Goal: Entertainment & Leisure: Browse casually

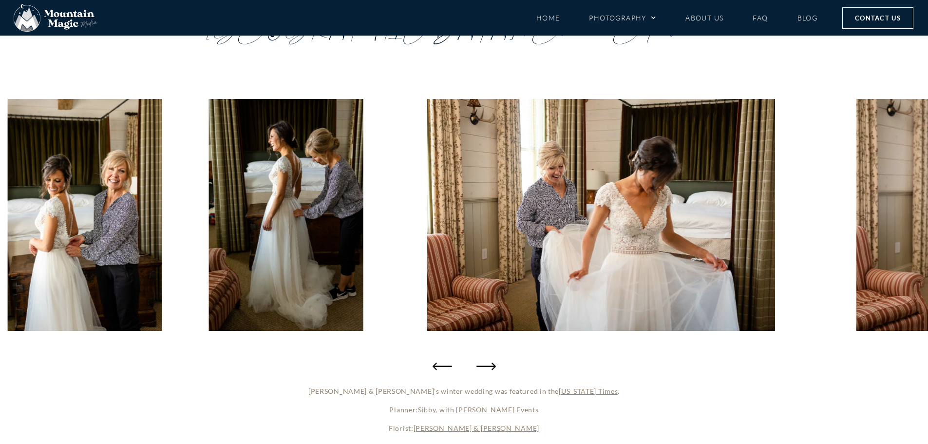
scroll to position [97, 0]
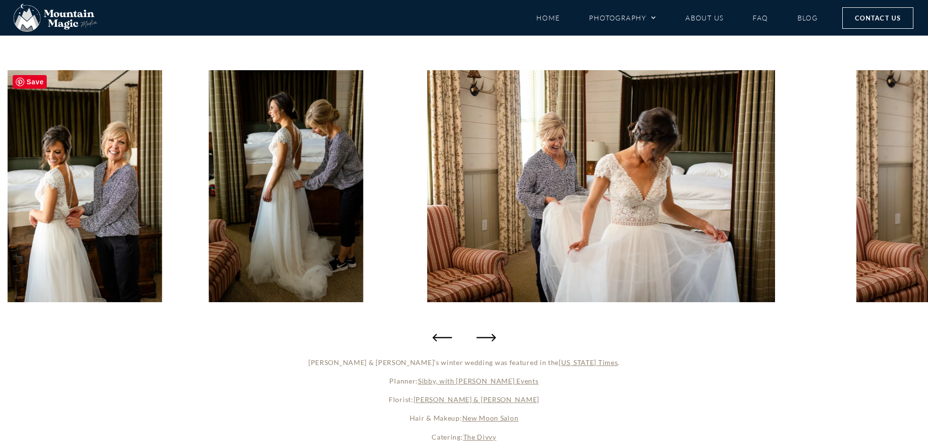
click at [99, 153] on img "8 / 103" at bounding box center [85, 186] width 154 height 232
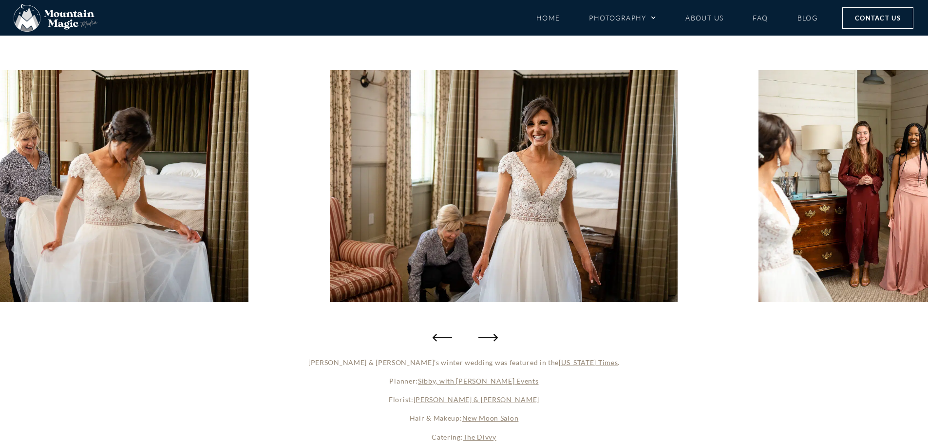
click at [493, 338] on icon "Next slide" at bounding box center [487, 336] width 19 height 19
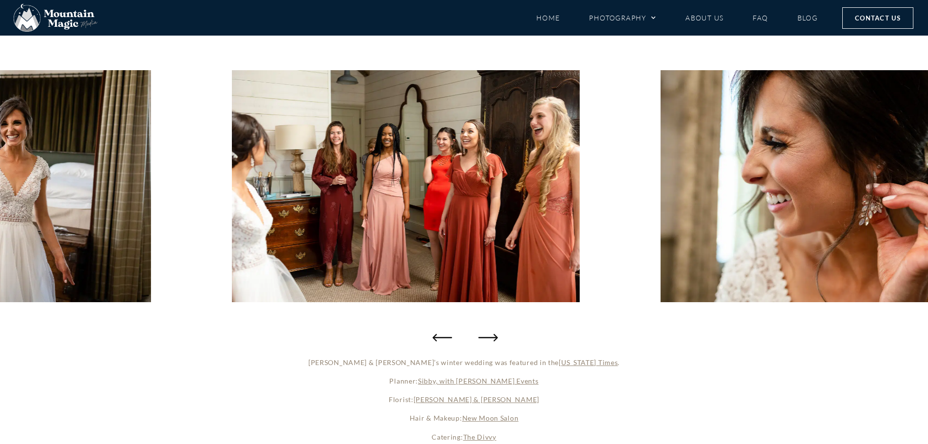
click at [493, 338] on icon "Next slide" at bounding box center [487, 336] width 19 height 19
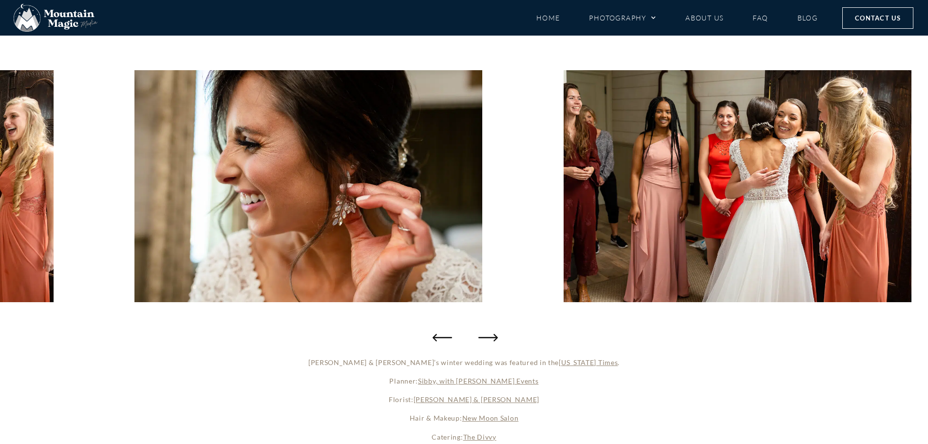
click at [493, 338] on icon "Next slide" at bounding box center [487, 336] width 19 height 19
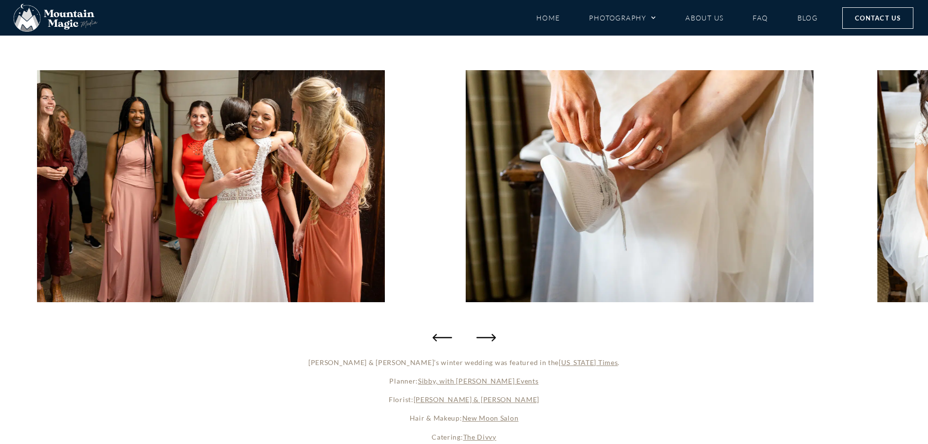
click at [817, 173] on div at bounding box center [464, 186] width 928 height 273
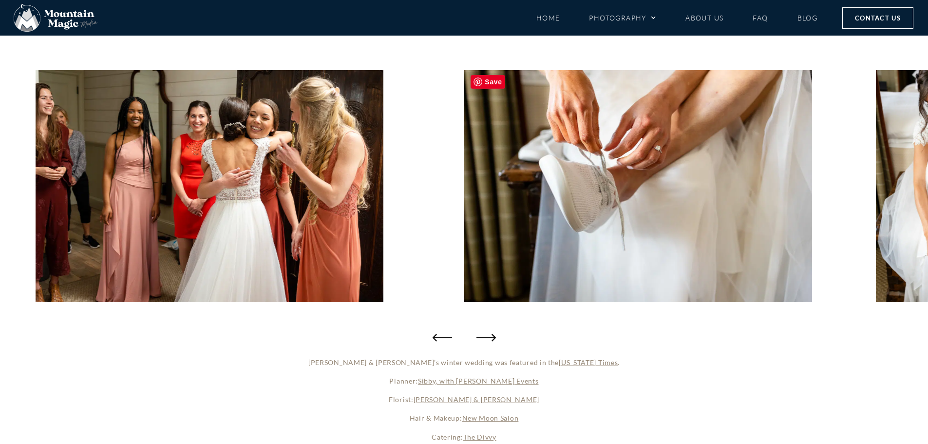
click at [645, 180] on img "15 / 103" at bounding box center [638, 186] width 348 height 232
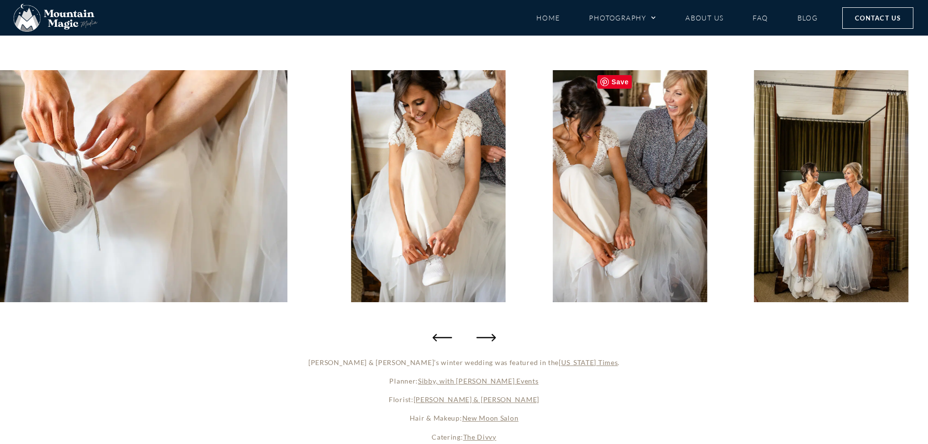
click at [663, 173] on img "17 / 103" at bounding box center [629, 186] width 154 height 232
click at [853, 164] on img "18 / 103" at bounding box center [831, 186] width 154 height 232
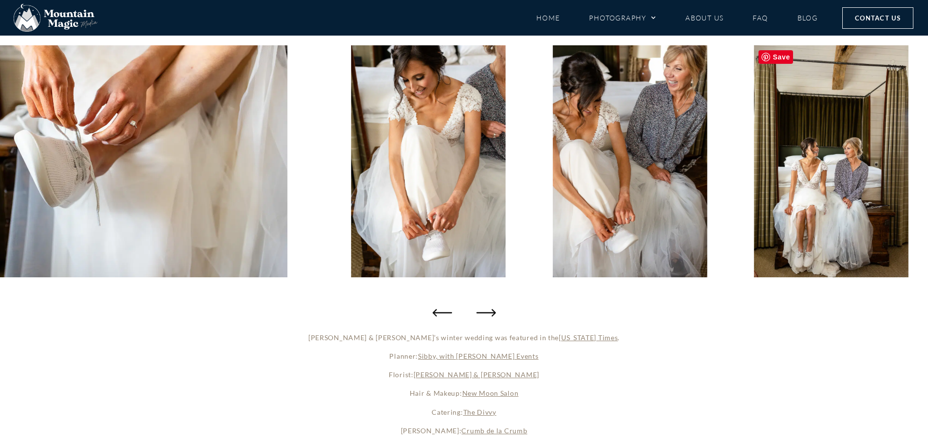
scroll to position [146, 0]
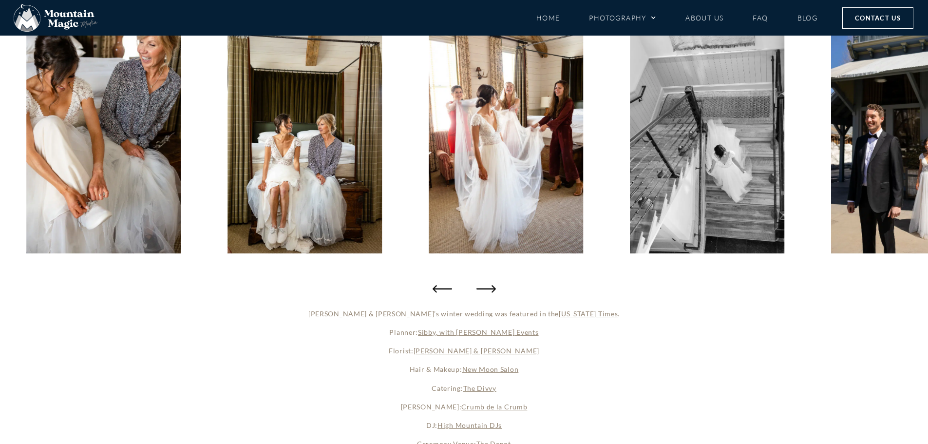
click at [496, 296] on div at bounding box center [464, 138] width 928 height 322
click at [488, 292] on icon "Next slide" at bounding box center [487, 288] width 19 height 19
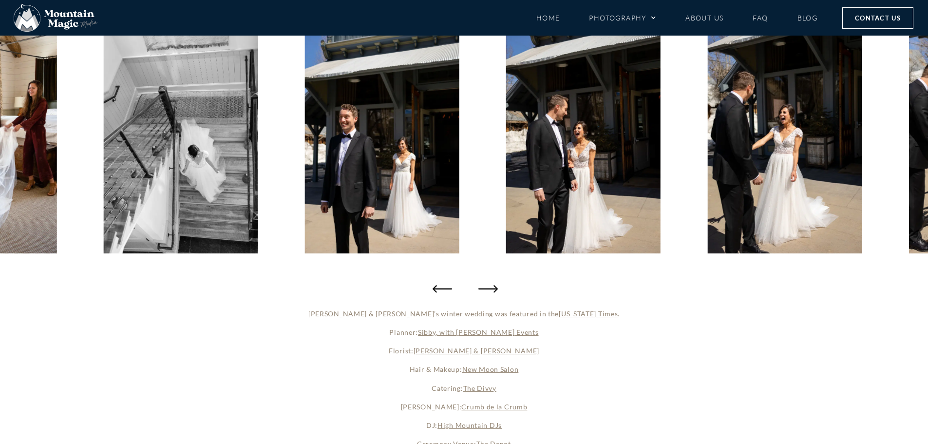
click at [486, 290] on icon "Next slide" at bounding box center [487, 288] width 19 height 19
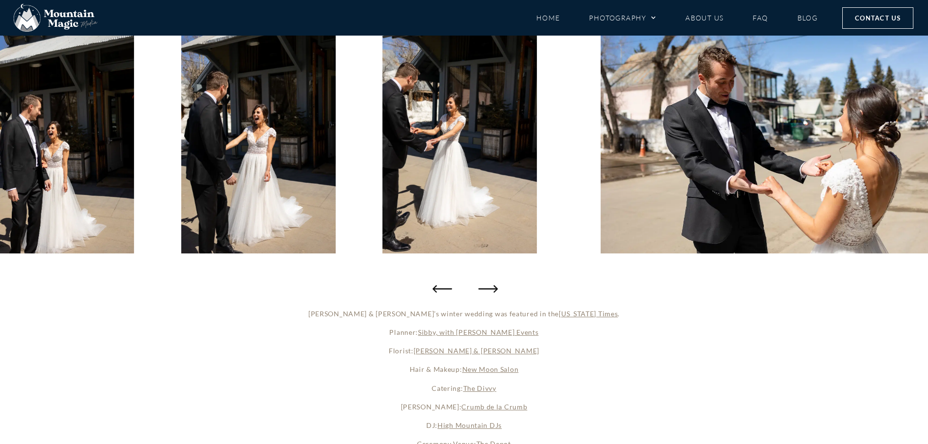
click at [486, 290] on icon "Next slide" at bounding box center [487, 288] width 19 height 19
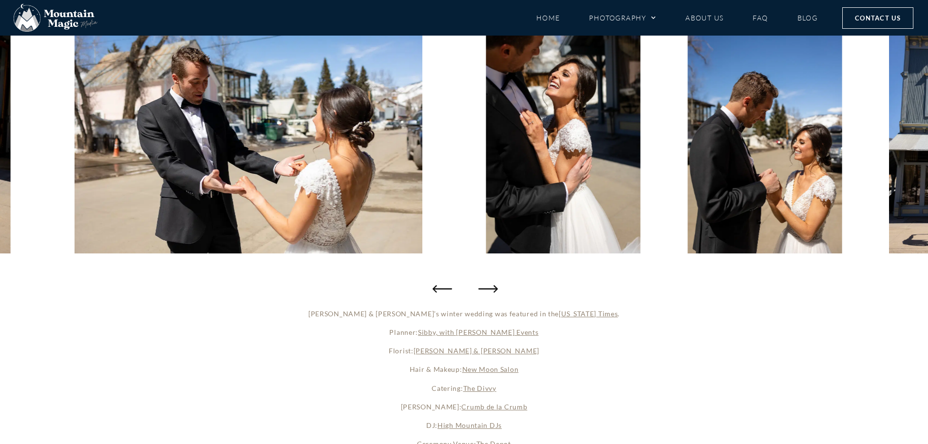
click at [486, 290] on icon "Next slide" at bounding box center [487, 288] width 19 height 19
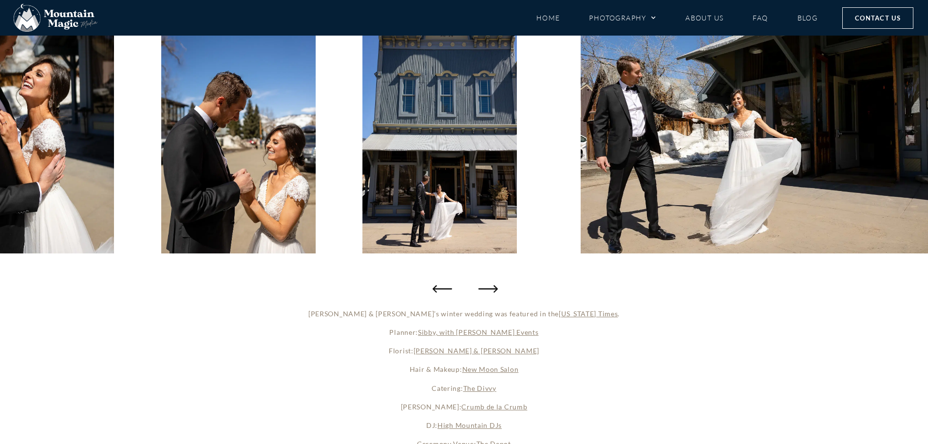
click at [486, 290] on icon "Next slide" at bounding box center [487, 288] width 19 height 19
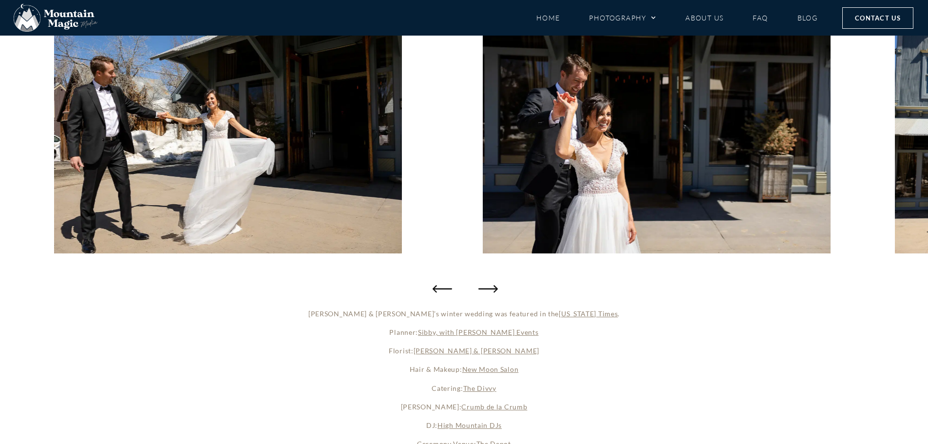
click at [486, 290] on icon "Next slide" at bounding box center [487, 288] width 19 height 19
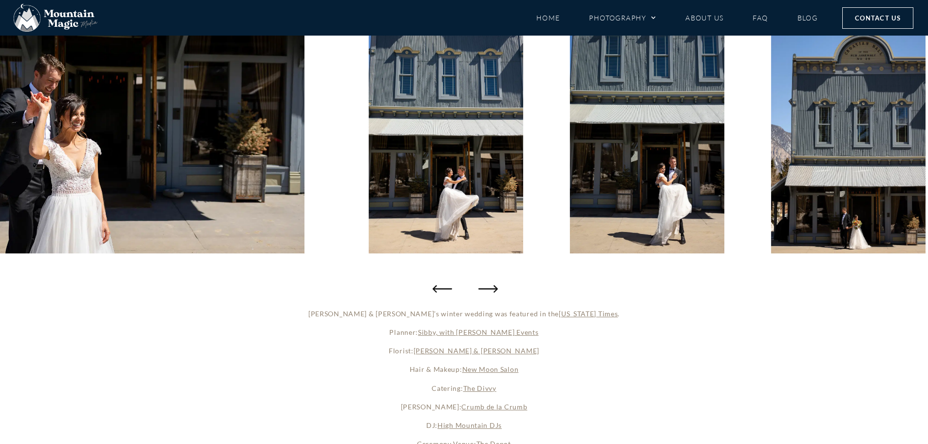
click at [486, 290] on icon "Next slide" at bounding box center [487, 288] width 19 height 19
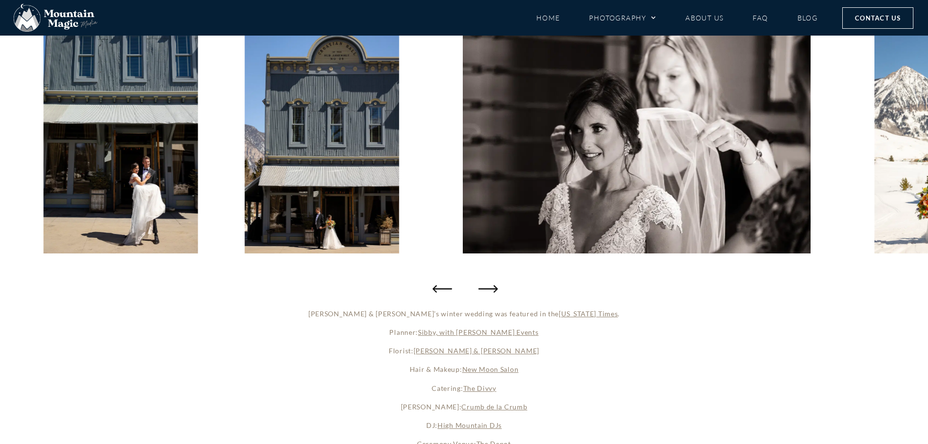
click at [486, 290] on icon "Next slide" at bounding box center [487, 288] width 19 height 19
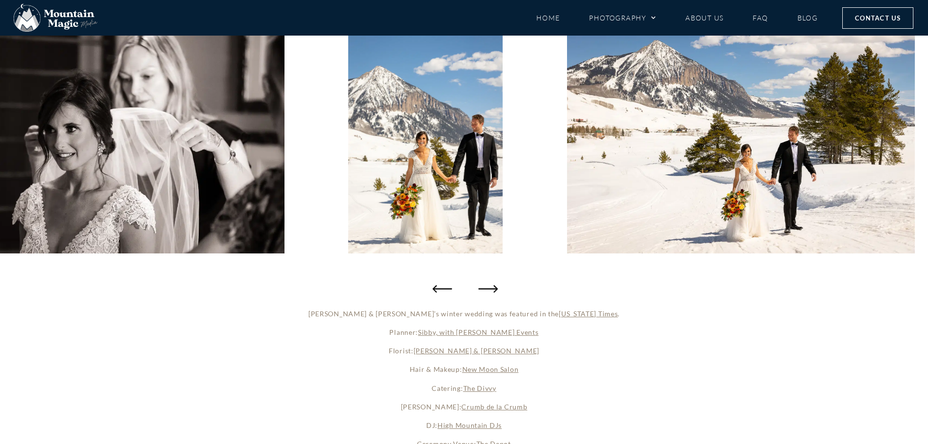
click at [486, 290] on icon "Next slide" at bounding box center [487, 288] width 19 height 19
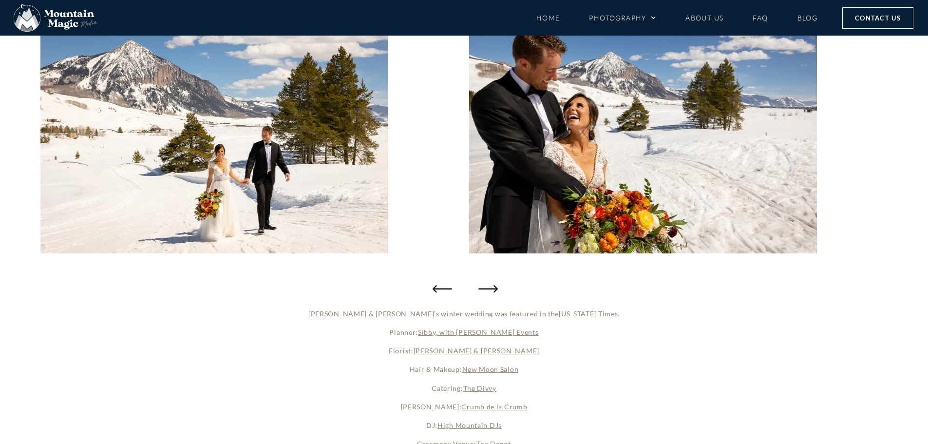
click at [486, 290] on icon "Next slide" at bounding box center [487, 288] width 19 height 19
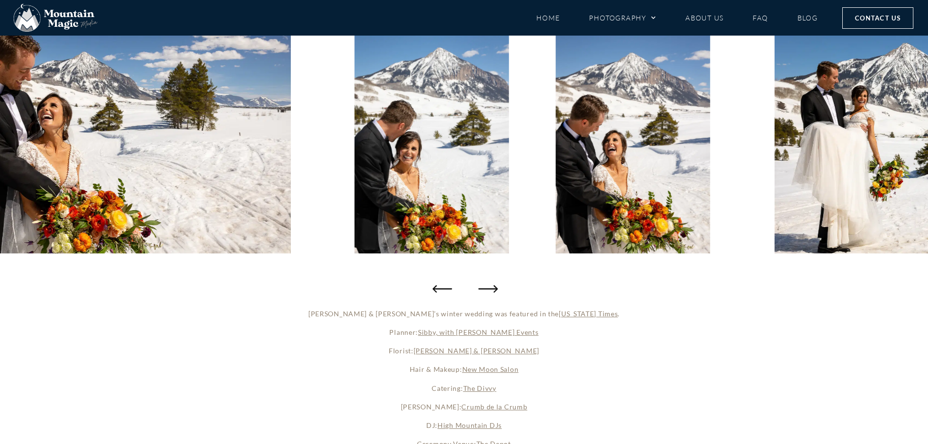
click at [486, 290] on icon "Next slide" at bounding box center [487, 288] width 19 height 19
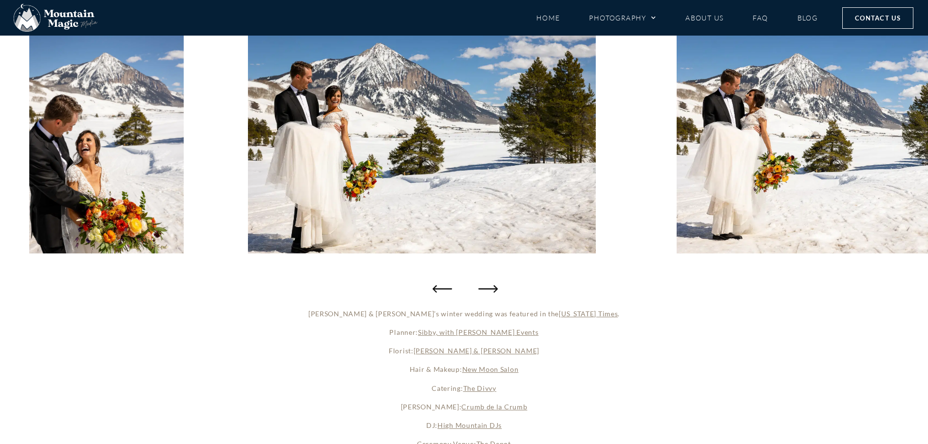
click at [486, 290] on icon "Next slide" at bounding box center [487, 288] width 19 height 19
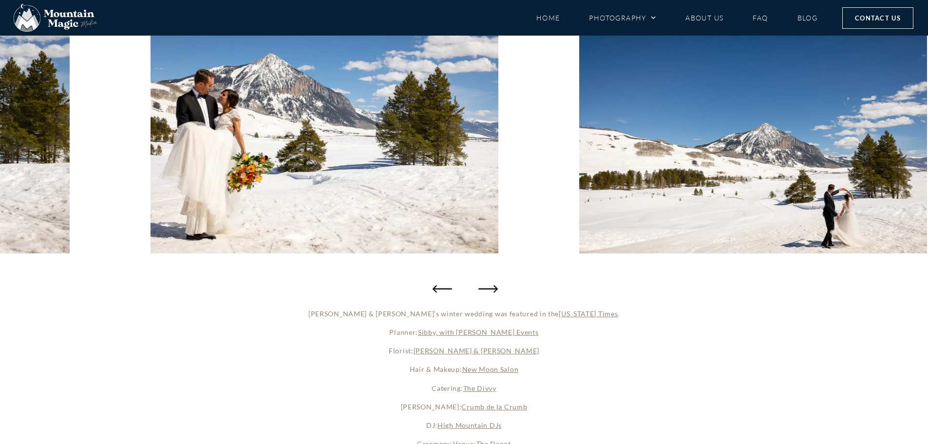
click at [486, 290] on icon "Next slide" at bounding box center [487, 288] width 19 height 19
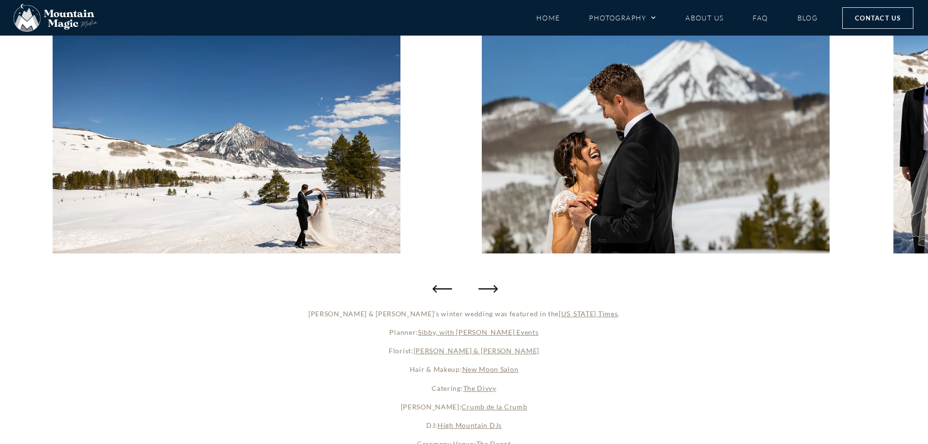
click at [486, 290] on icon "Next slide" at bounding box center [487, 288] width 19 height 19
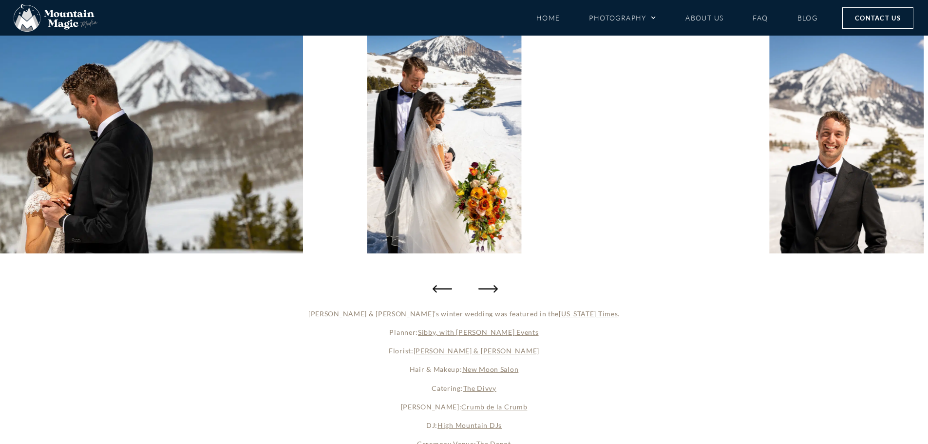
click at [486, 290] on icon "Next slide" at bounding box center [487, 288] width 19 height 19
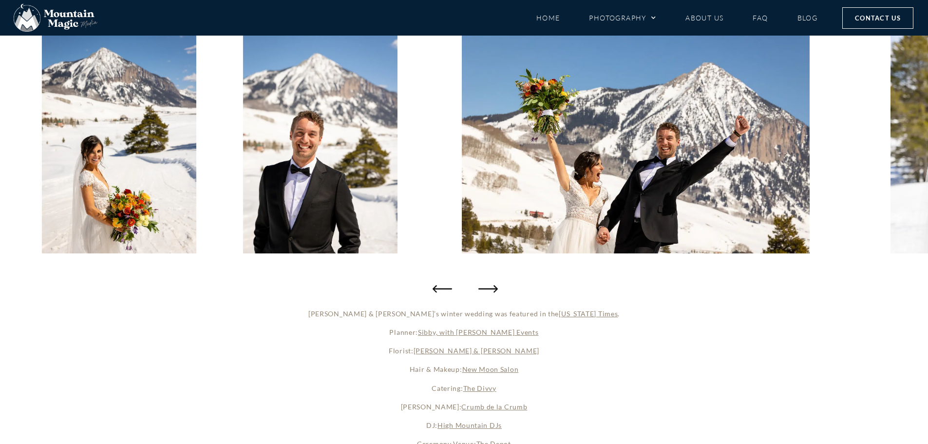
click at [486, 290] on icon "Next slide" at bounding box center [487, 288] width 19 height 19
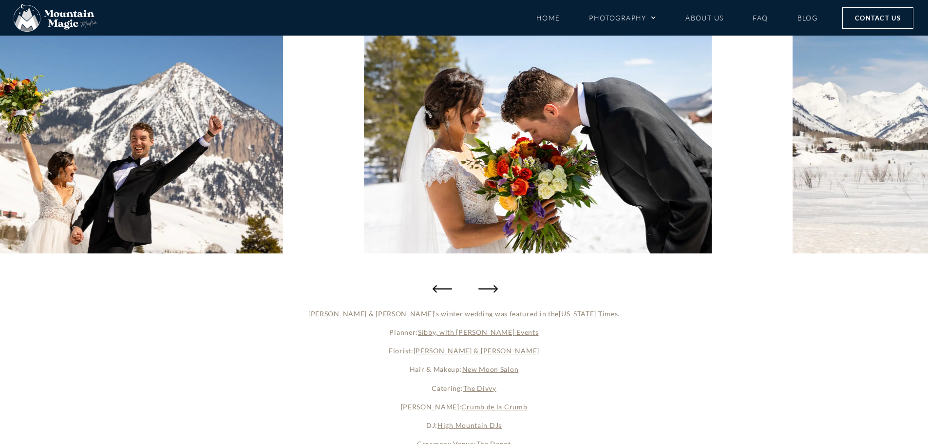
click at [486, 290] on icon "Next slide" at bounding box center [487, 288] width 19 height 19
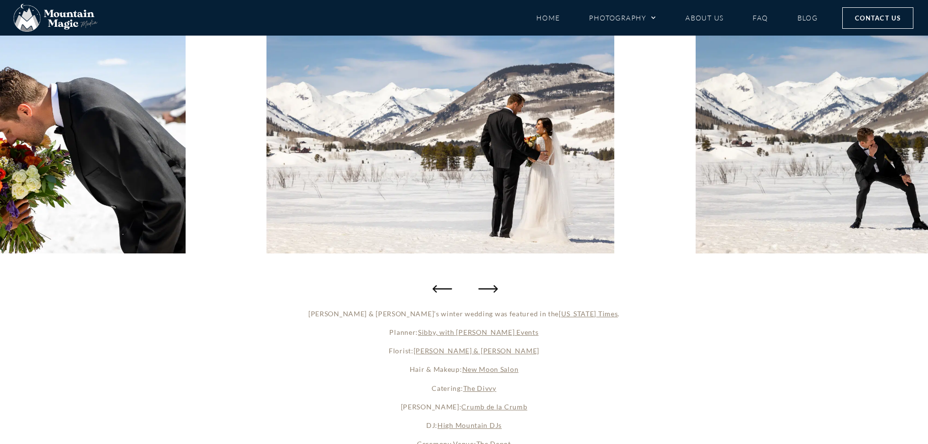
click at [486, 290] on icon "Next slide" at bounding box center [487, 288] width 19 height 19
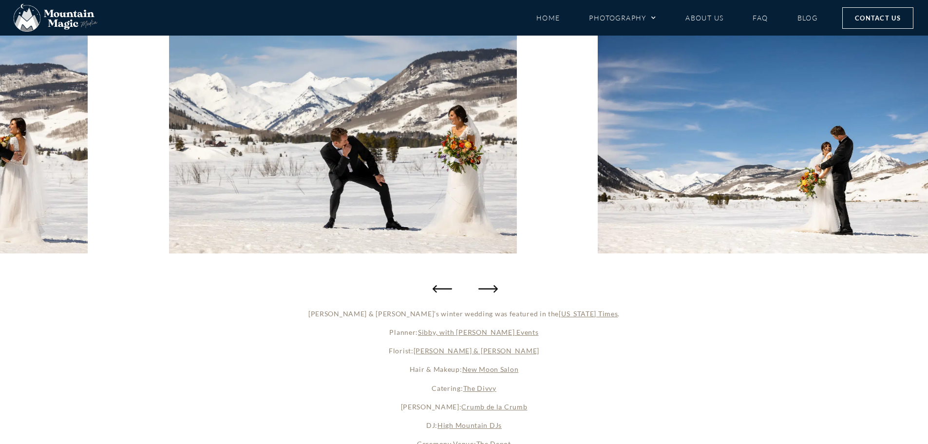
click at [486, 290] on icon "Next slide" at bounding box center [487, 288] width 19 height 19
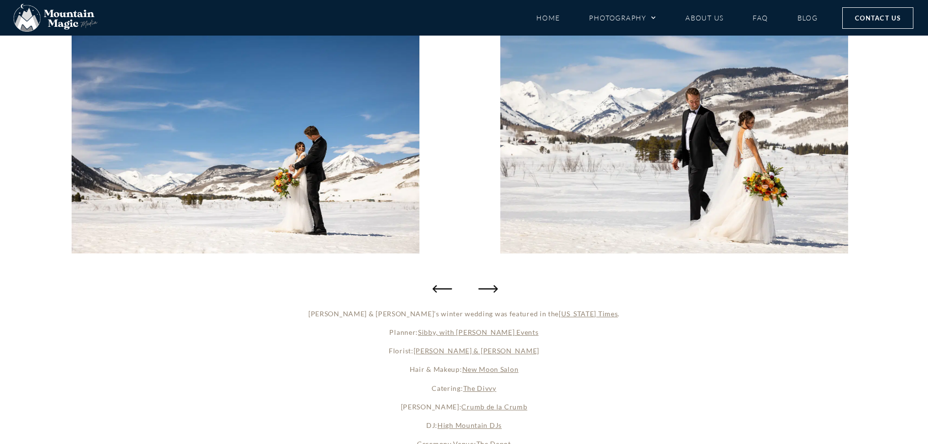
click at [486, 290] on icon "Next slide" at bounding box center [487, 288] width 19 height 19
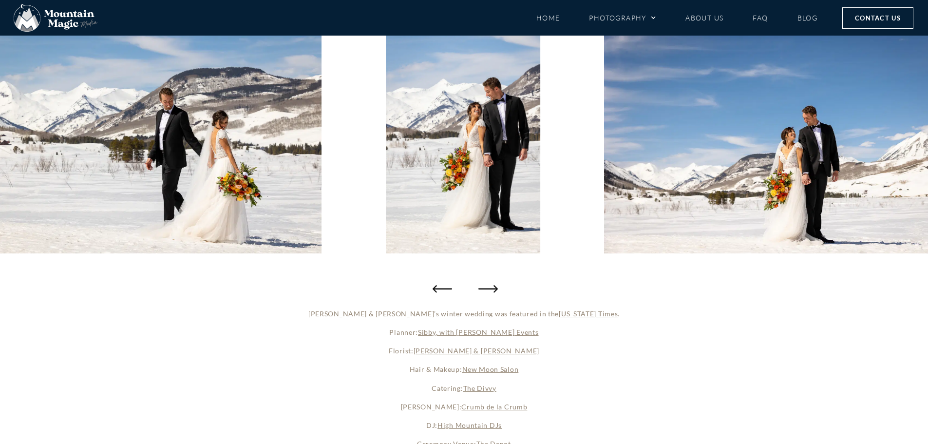
click at [486, 290] on icon "Next slide" at bounding box center [487, 288] width 19 height 19
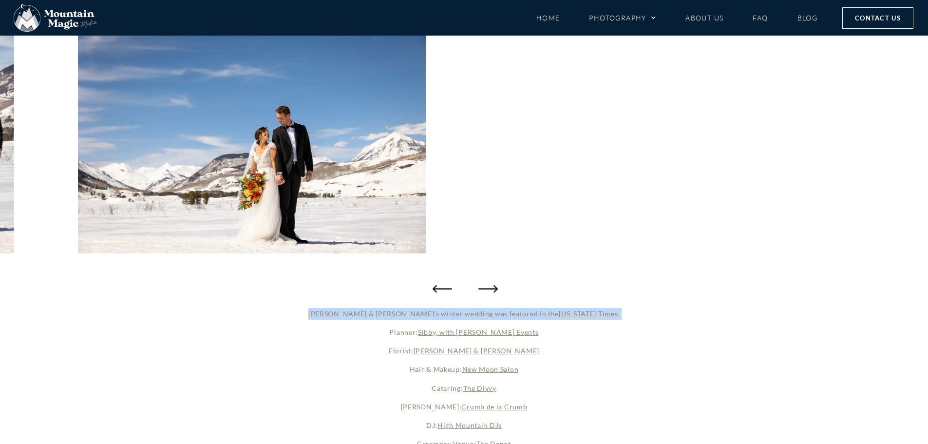
click at [486, 290] on icon "Next slide" at bounding box center [487, 288] width 19 height 19
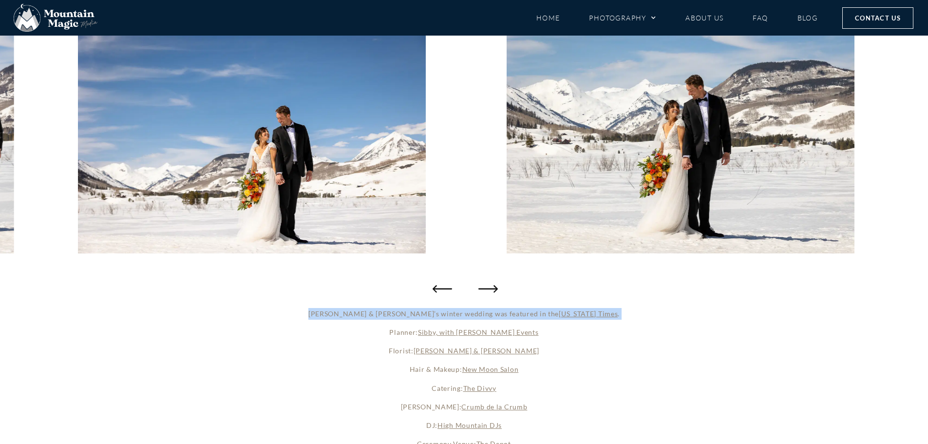
click at [486, 290] on icon "Next slide" at bounding box center [487, 288] width 19 height 19
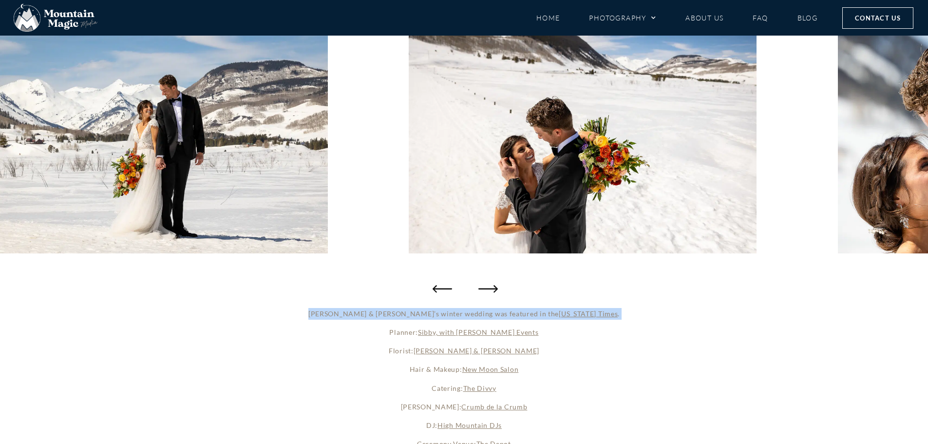
click at [486, 290] on icon "Next slide" at bounding box center [487, 288] width 19 height 19
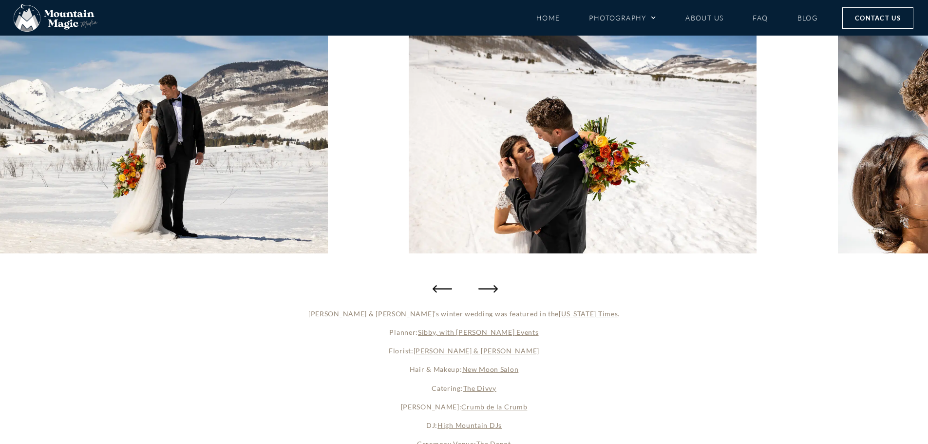
click at [482, 289] on icon "Next slide" at bounding box center [487, 288] width 19 height 19
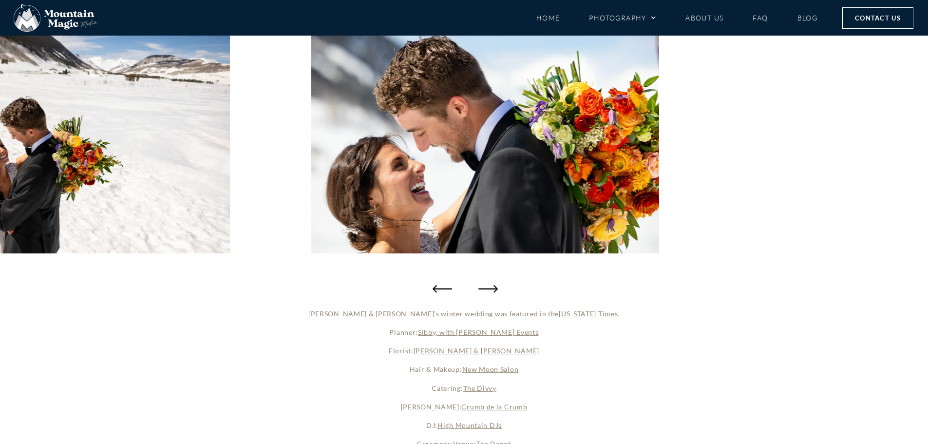
click at [482, 289] on icon "Next slide" at bounding box center [487, 288] width 19 height 19
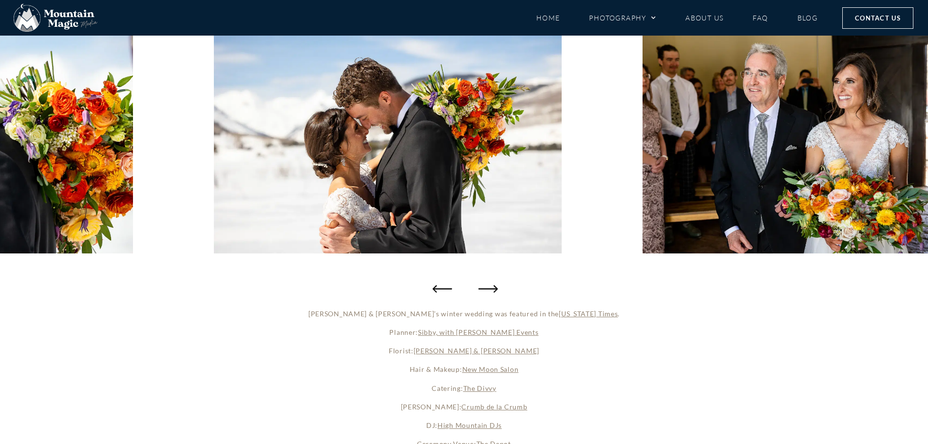
click at [482, 289] on icon "Next slide" at bounding box center [487, 288] width 19 height 19
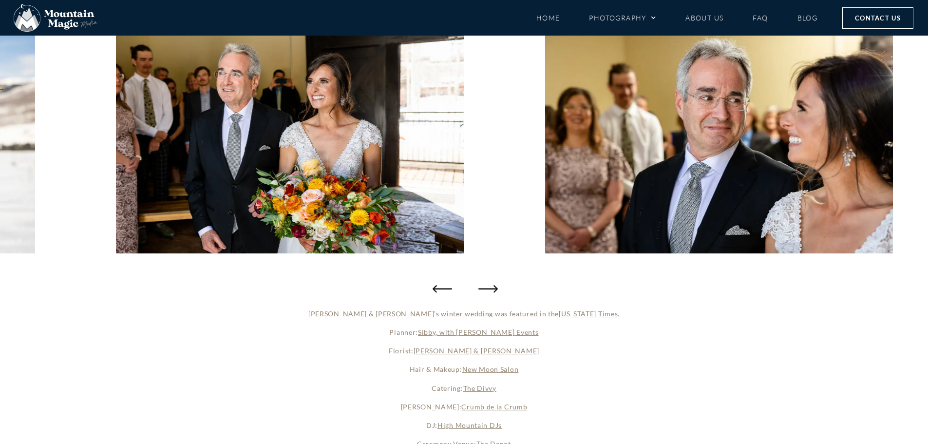
click at [482, 289] on icon "Next slide" at bounding box center [487, 288] width 19 height 19
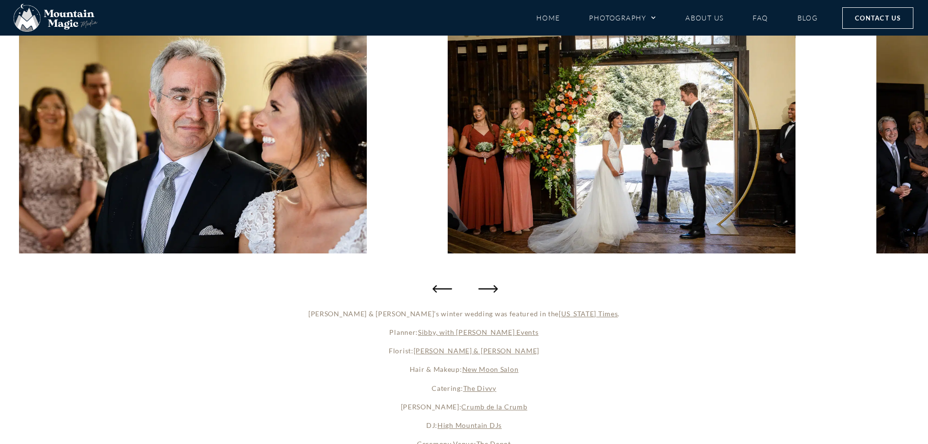
click at [482, 289] on icon "Next slide" at bounding box center [487, 288] width 19 height 19
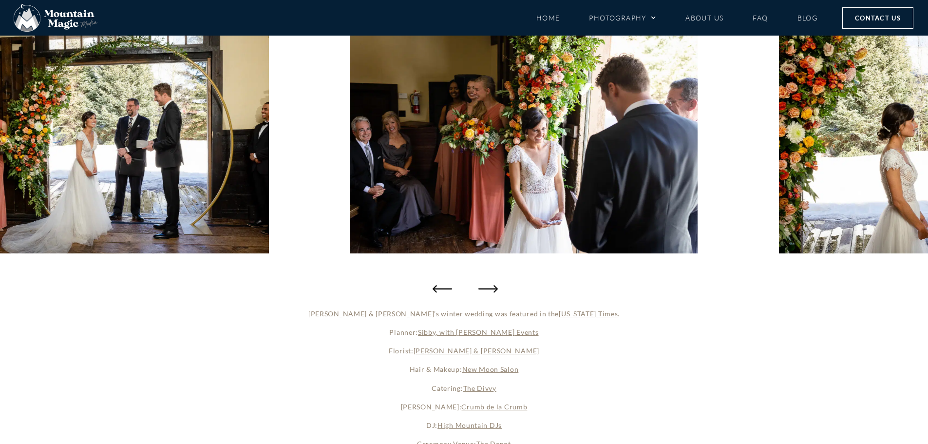
click at [482, 289] on icon "Next slide" at bounding box center [487, 288] width 19 height 19
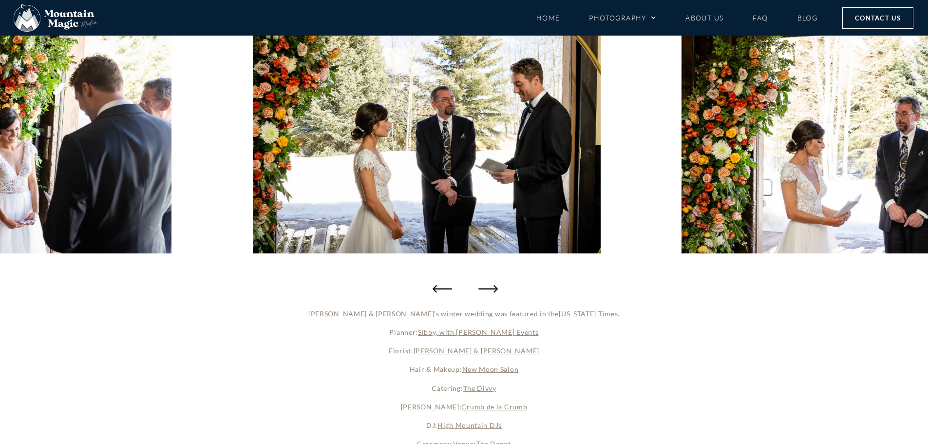
click at [482, 289] on icon "Next slide" at bounding box center [487, 288] width 19 height 19
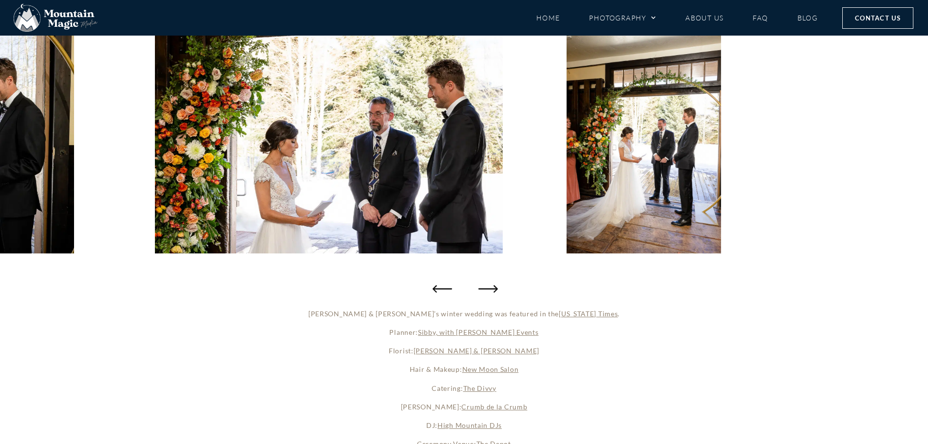
click at [482, 289] on icon "Next slide" at bounding box center [487, 288] width 19 height 19
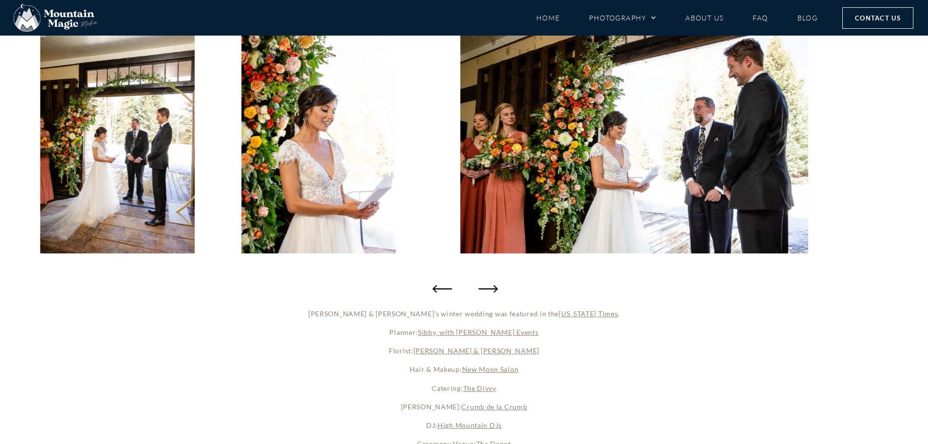
click at [482, 289] on icon "Next slide" at bounding box center [487, 288] width 19 height 19
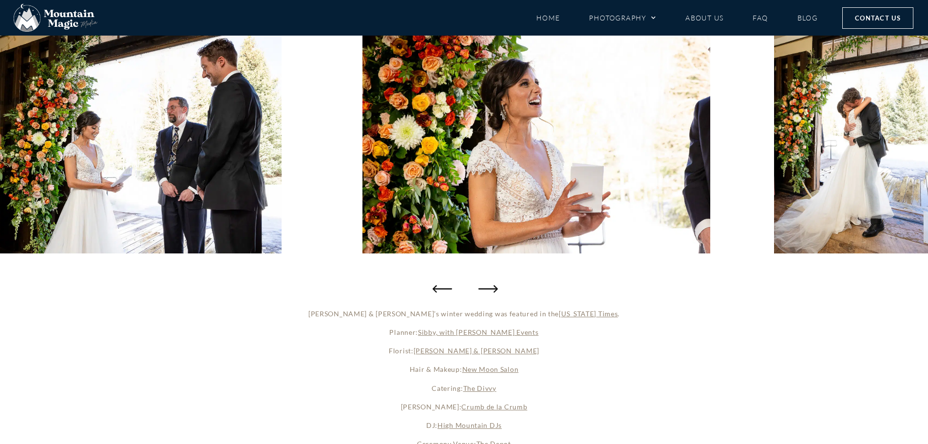
click at [482, 289] on icon "Next slide" at bounding box center [487, 288] width 19 height 19
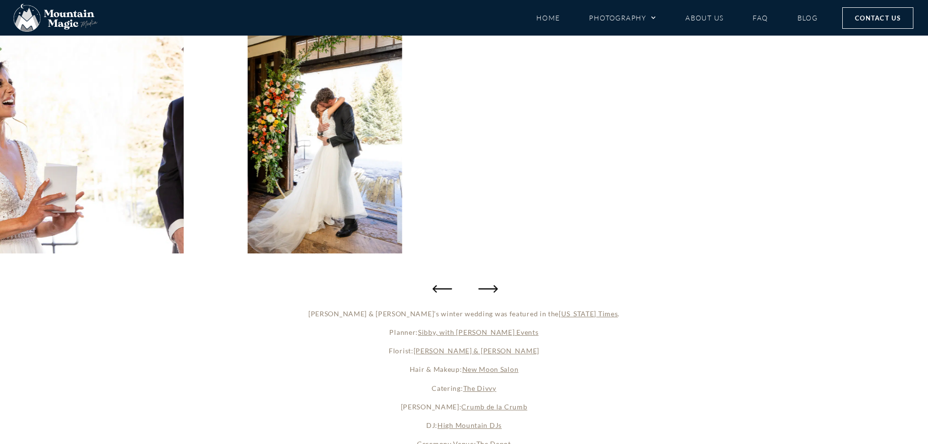
click at [482, 289] on icon "Next slide" at bounding box center [487, 288] width 19 height 19
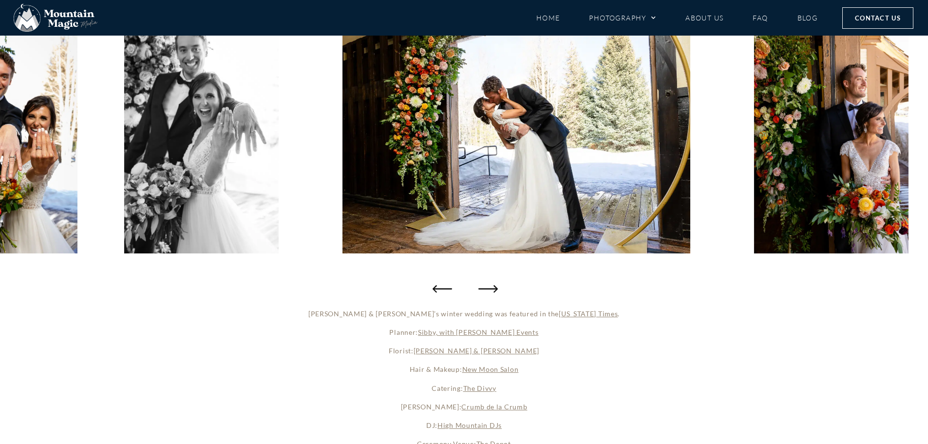
scroll to position [195, 0]
